Goal: Information Seeking & Learning: Learn about a topic

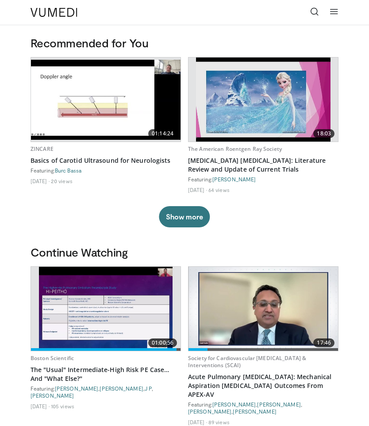
click at [103, 100] on img at bounding box center [106, 100] width 150 height 80
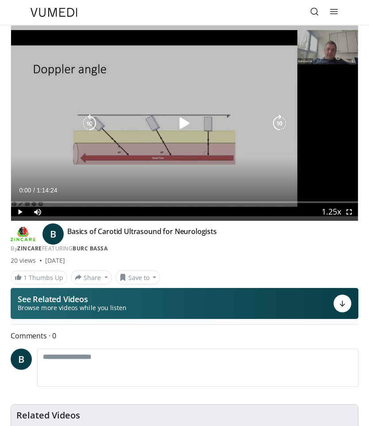
click at [179, 126] on icon "Video Player" at bounding box center [185, 124] width 18 height 18
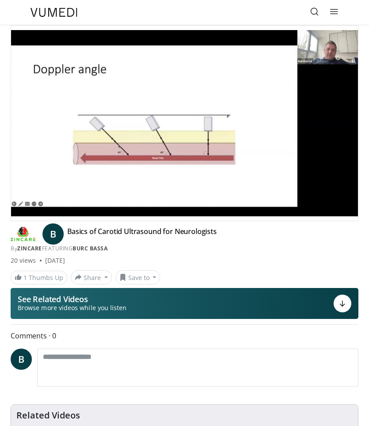
click at [272, 132] on icon "Video Player" at bounding box center [280, 124] width 18 height 18
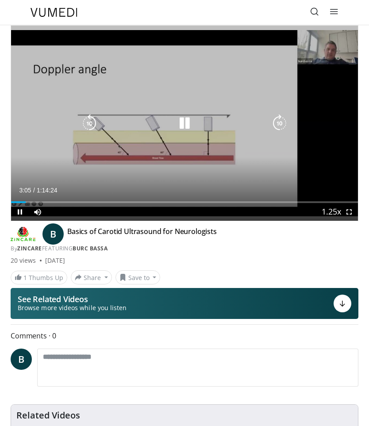
click at [284, 129] on icon "Video Player" at bounding box center [280, 124] width 18 height 18
click at [280, 125] on icon "Video Player" at bounding box center [280, 124] width 18 height 18
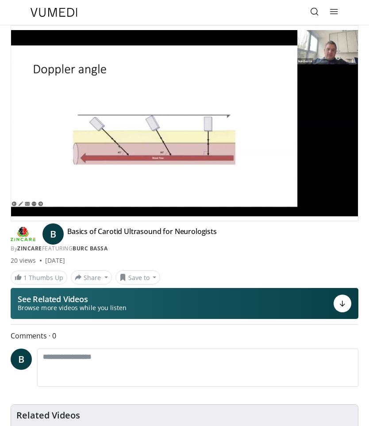
click at [35, 248] on link "ZINCARE" at bounding box center [29, 249] width 25 height 8
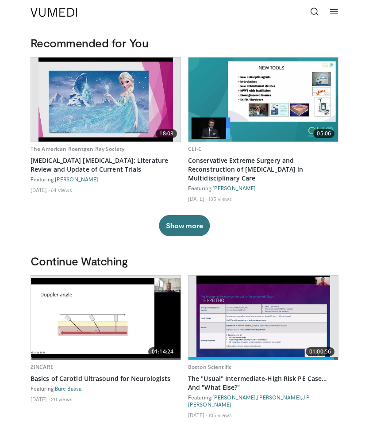
click at [338, 12] on icon at bounding box center [334, 11] width 9 height 9
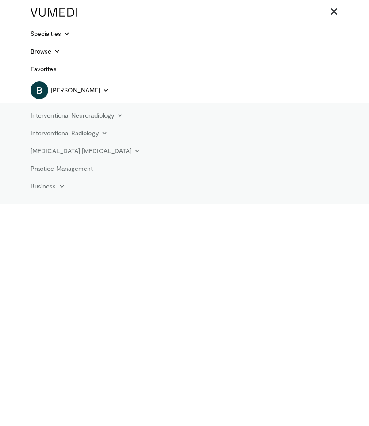
click at [97, 130] on link "Interventional Radiology" at bounding box center [69, 133] width 88 height 18
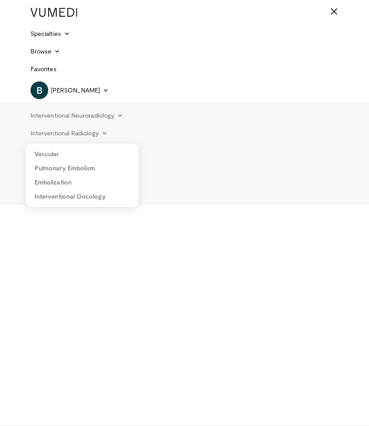
click at [85, 163] on link "Pulmonary Embolism" at bounding box center [82, 168] width 113 height 14
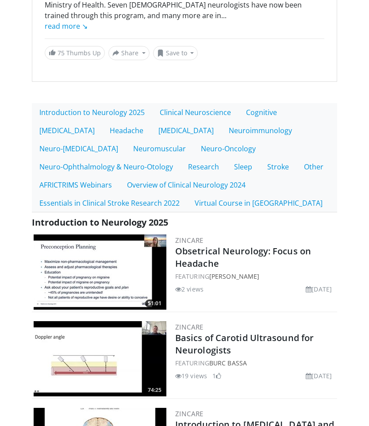
scroll to position [79, 0]
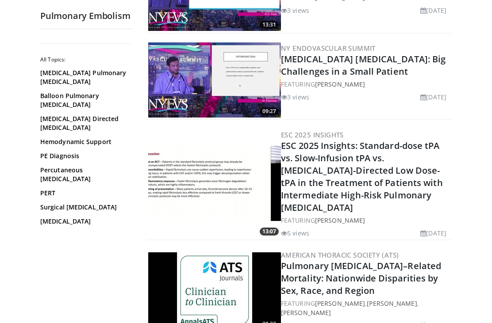
scroll to position [694, 0]
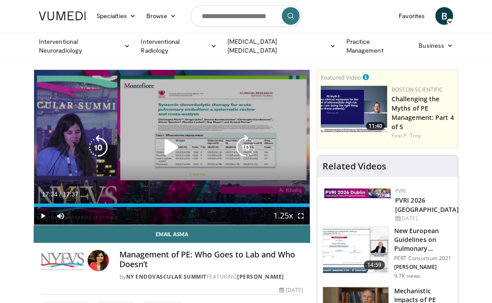
click at [173, 151] on icon "Video Player" at bounding box center [171, 147] width 25 height 25
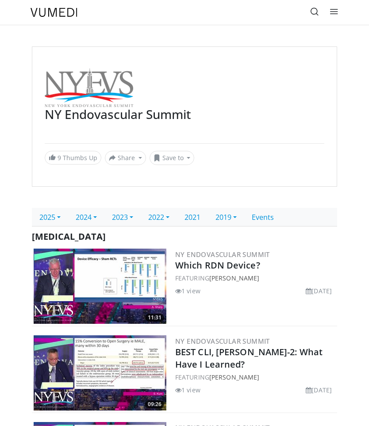
click at [63, 215] on link "2025" at bounding box center [50, 217] width 36 height 19
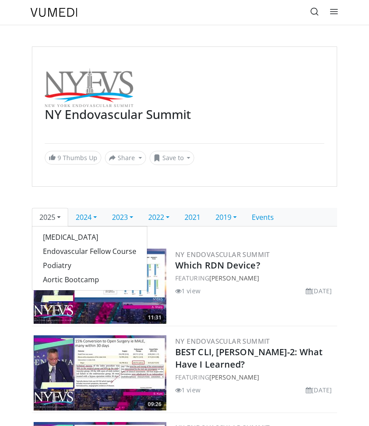
click at [119, 251] on link "Endovascular Fellow Course" at bounding box center [89, 251] width 115 height 14
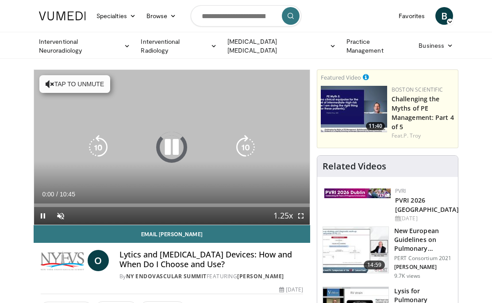
click at [175, 143] on icon "Video Player" at bounding box center [171, 147] width 25 height 25
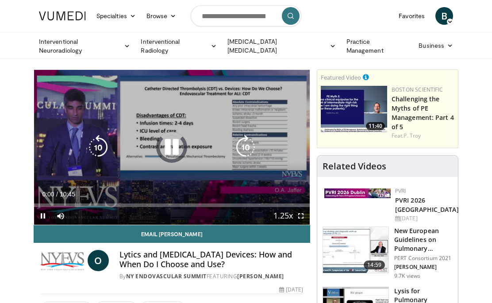
click at [169, 143] on icon "Video Player" at bounding box center [171, 147] width 25 height 25
click at [170, 154] on icon "Video Player" at bounding box center [171, 147] width 25 height 25
click at [172, 148] on icon "Video Player" at bounding box center [171, 147] width 25 height 25
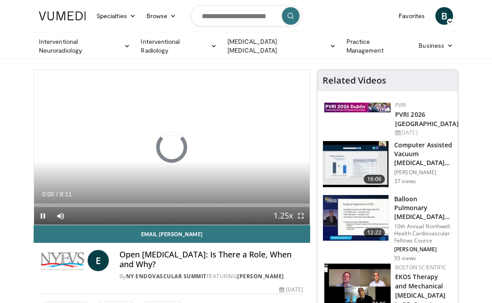
click at [175, 144] on icon "Video Player" at bounding box center [171, 147] width 25 height 25
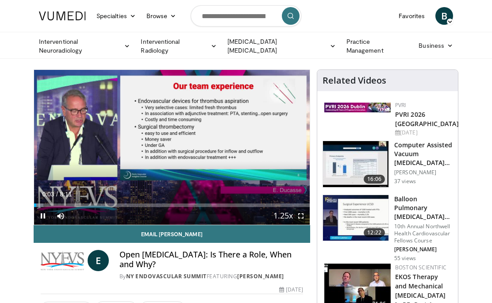
click at [173, 143] on icon "Video Player" at bounding box center [171, 147] width 25 height 25
click at [169, 148] on icon "Video Player" at bounding box center [171, 147] width 25 height 25
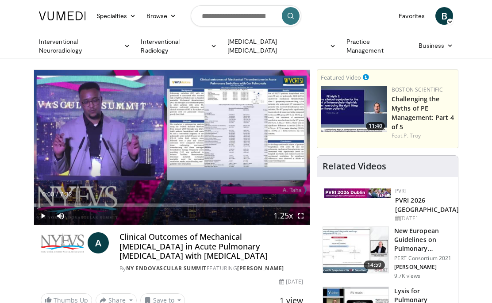
click at [167, 142] on icon "Video Player" at bounding box center [171, 147] width 25 height 25
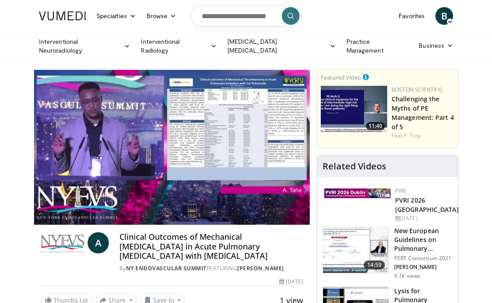
click at [245, 170] on div "10 seconds Tap to unmute" at bounding box center [172, 147] width 276 height 155
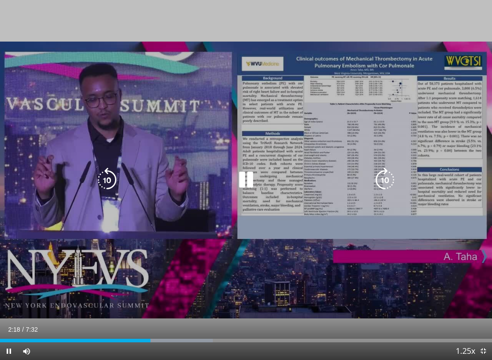
click at [286, 258] on div "10 seconds Tap to unmute" at bounding box center [246, 180] width 492 height 360
click at [251, 176] on icon "Video Player" at bounding box center [246, 180] width 25 height 25
click at [241, 179] on icon "Video Player" at bounding box center [246, 180] width 25 height 25
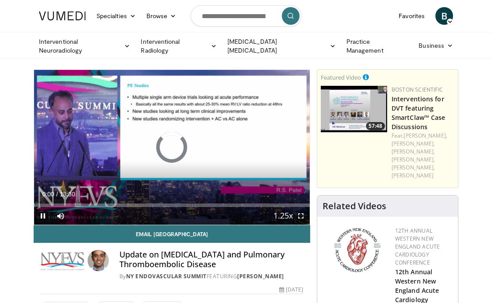
click at [174, 144] on icon "Video Player" at bounding box center [171, 147] width 25 height 25
click at [172, 144] on icon "Video Player" at bounding box center [171, 147] width 25 height 25
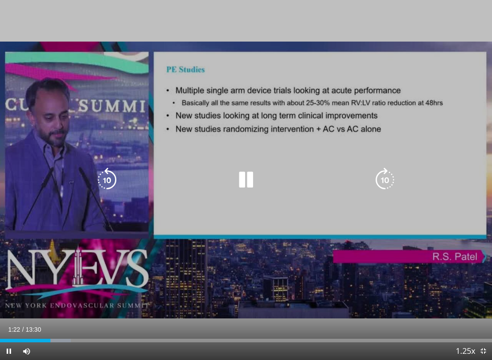
click at [242, 175] on icon "Video Player" at bounding box center [246, 180] width 25 height 25
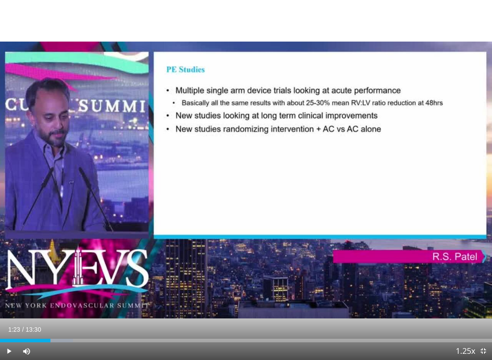
click at [250, 181] on icon "Video Player" at bounding box center [246, 180] width 25 height 25
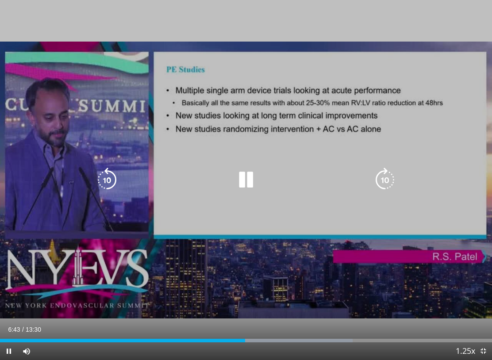
click at [111, 183] on icon "Video Player" at bounding box center [107, 180] width 25 height 25
click at [108, 182] on icon "Video Player" at bounding box center [107, 180] width 25 height 25
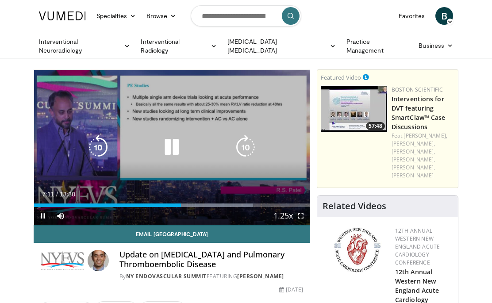
click at [233, 165] on div "20 seconds Tap to unmute" at bounding box center [172, 147] width 276 height 155
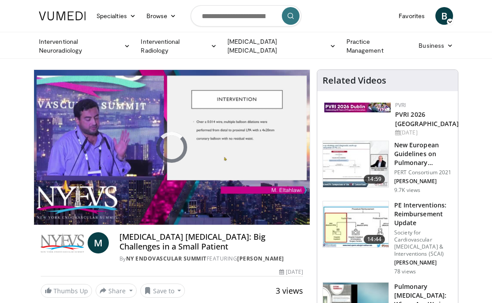
click at [176, 143] on icon "Video Player" at bounding box center [171, 147] width 25 height 25
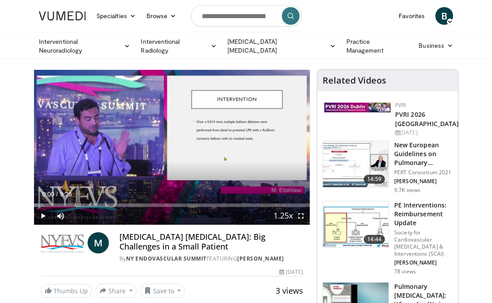
click at [168, 150] on icon "Video Player" at bounding box center [171, 147] width 25 height 25
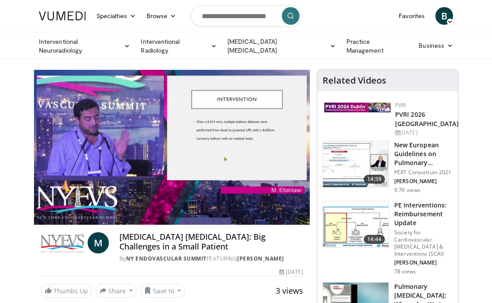
click at [186, 178] on div "10 seconds Tap to unmute" at bounding box center [172, 147] width 276 height 155
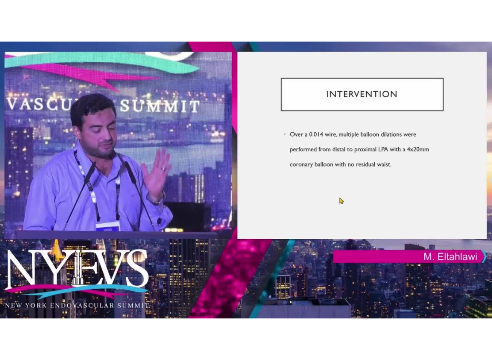
click at [246, 169] on icon "Video Player" at bounding box center [246, 180] width 25 height 25
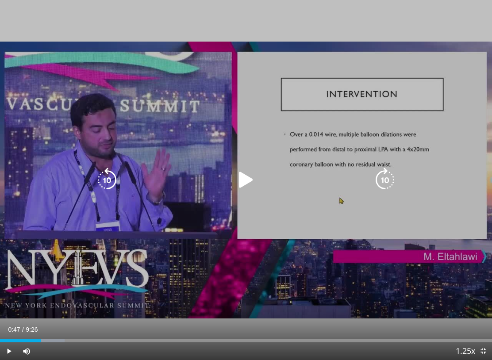
click at [242, 177] on icon "Video Player" at bounding box center [246, 180] width 25 height 25
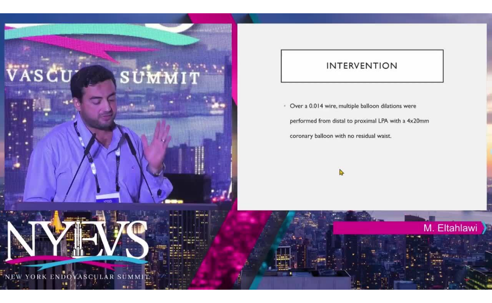
scroll to position [185, 0]
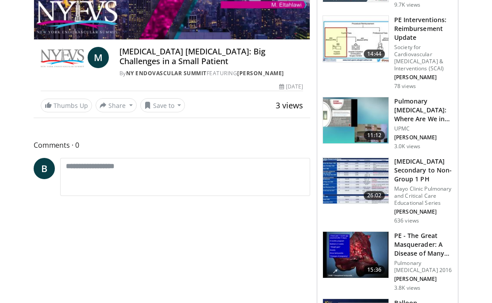
click at [420, 161] on h3 "[MEDICAL_DATA] Secondary to Non-Group 1 PH" at bounding box center [423, 170] width 58 height 27
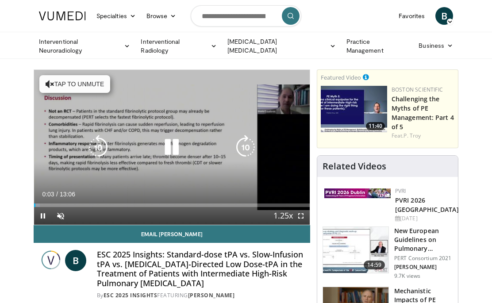
click at [178, 142] on icon "Video Player" at bounding box center [171, 147] width 25 height 25
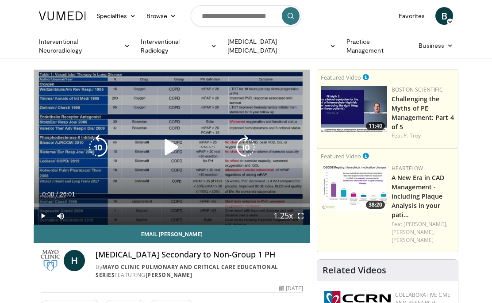
click at [164, 143] on icon "Video Player" at bounding box center [171, 147] width 25 height 25
click at [171, 146] on icon "Video Player" at bounding box center [171, 147] width 25 height 25
